Goal: Task Accomplishment & Management: Complete application form

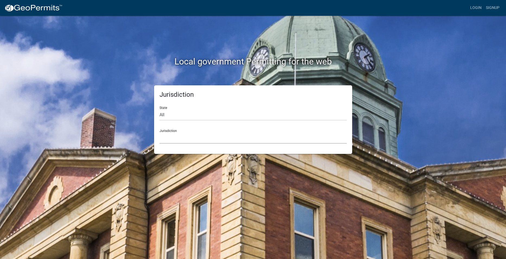
click at [172, 139] on select "[GEOGRAPHIC_DATA], [US_STATE] [GEOGRAPHIC_DATA], [US_STATE][PERSON_NAME][GEOGRA…" at bounding box center [253, 138] width 187 height 11
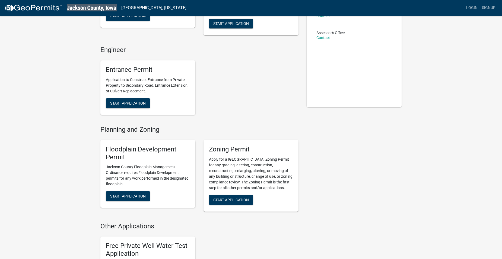
scroll to position [136, 0]
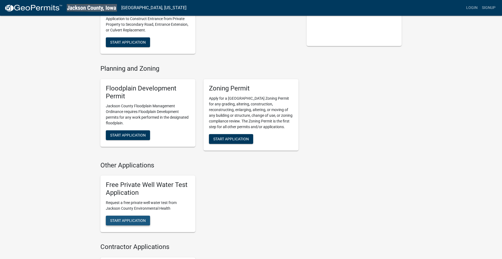
click at [137, 220] on span "Start Application" at bounding box center [128, 220] width 36 height 4
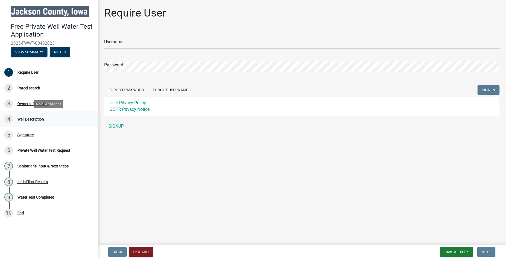
click at [39, 119] on div "Well Description" at bounding box center [30, 119] width 27 height 4
click at [114, 126] on link "SIGNUP" at bounding box center [301, 126] width 395 height 11
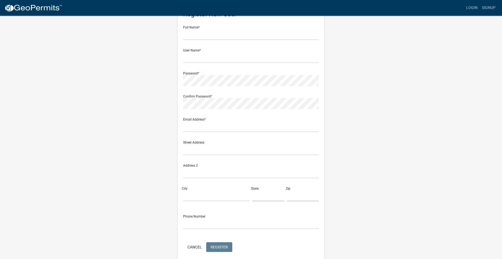
scroll to position [46, 0]
